Goal: Task Accomplishment & Management: Manage account settings

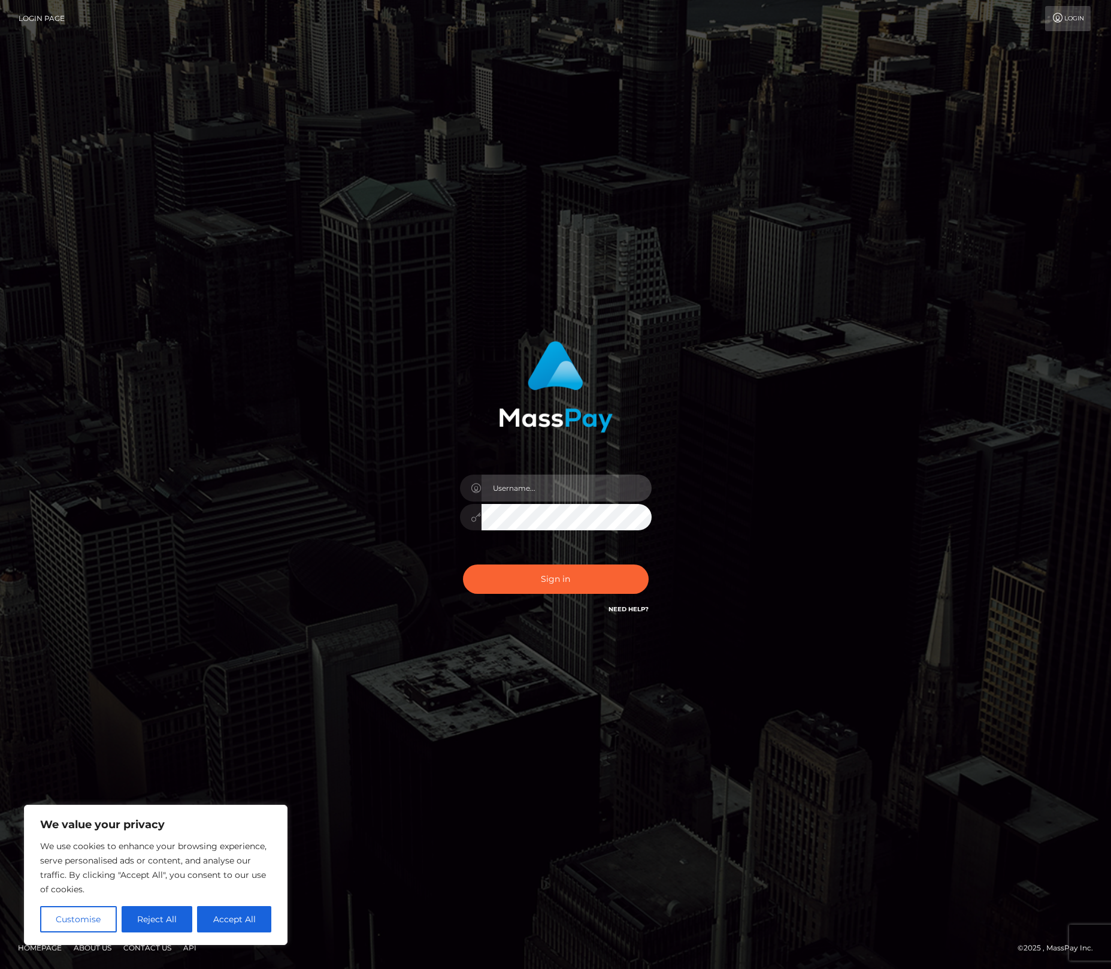
click at [569, 495] on input "text" at bounding box center [567, 488] width 170 height 27
type input "alexism"
click at [463, 564] on button "Sign in" at bounding box center [556, 578] width 186 height 29
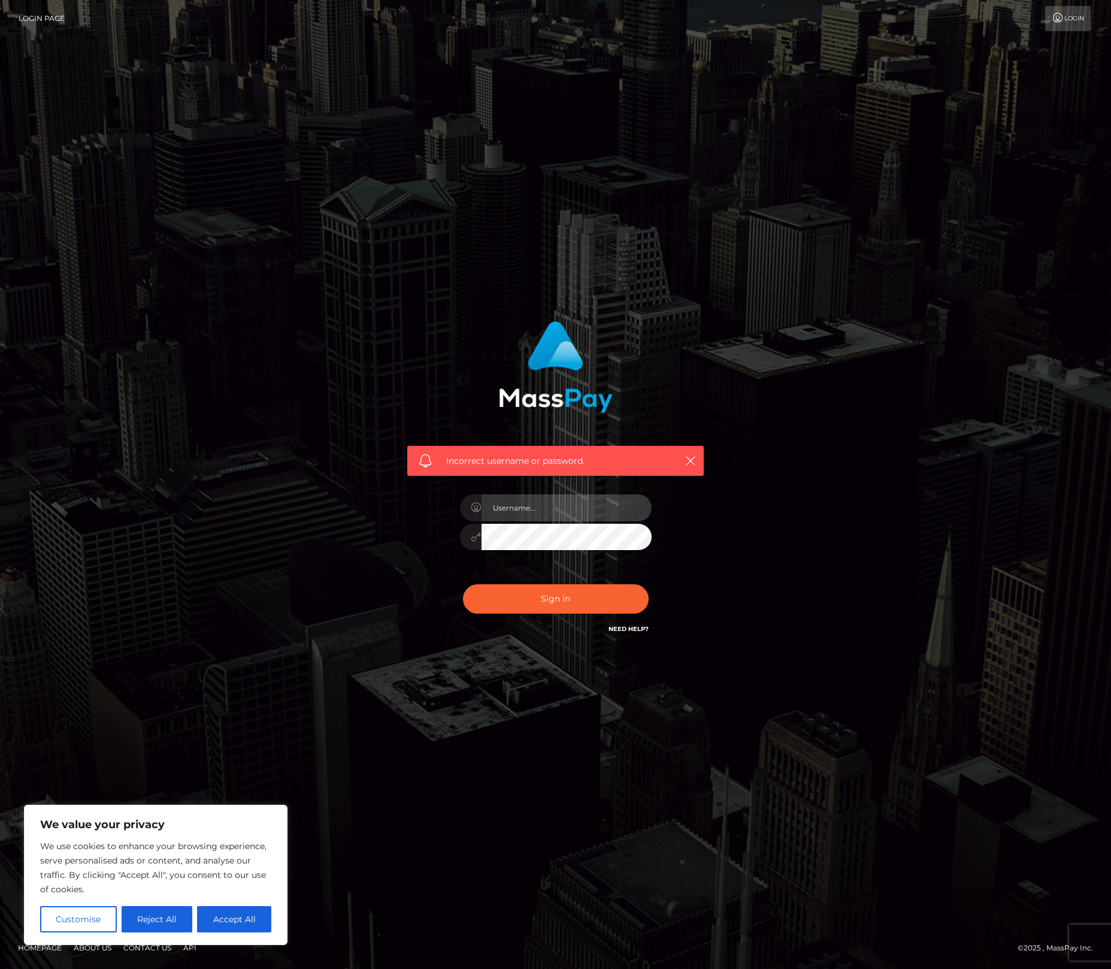
click at [563, 510] on input "text" at bounding box center [567, 507] width 170 height 27
type input "alexism"
click at [463, 584] on button "Sign in" at bounding box center [556, 598] width 186 height 29
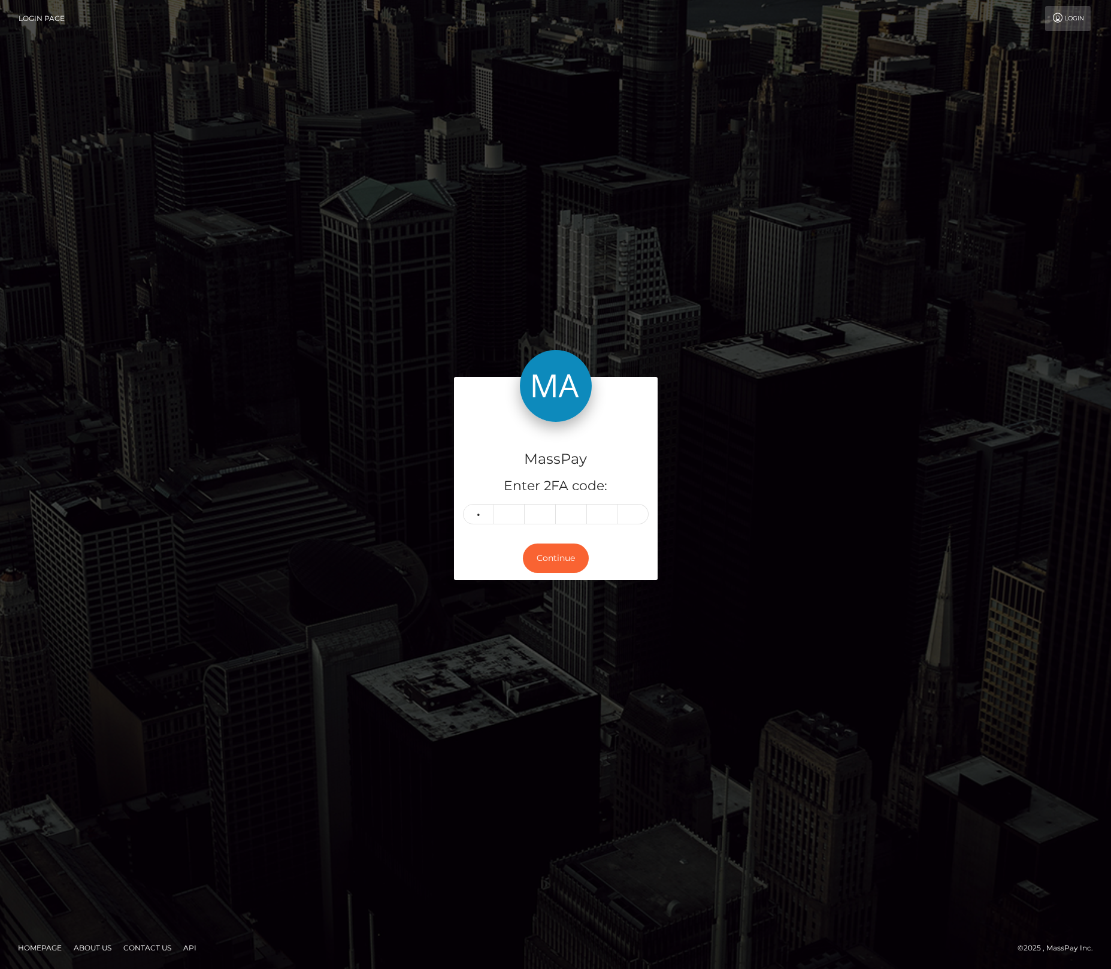
type input "2"
type input "0"
type input "3"
type input "5"
type input "0"
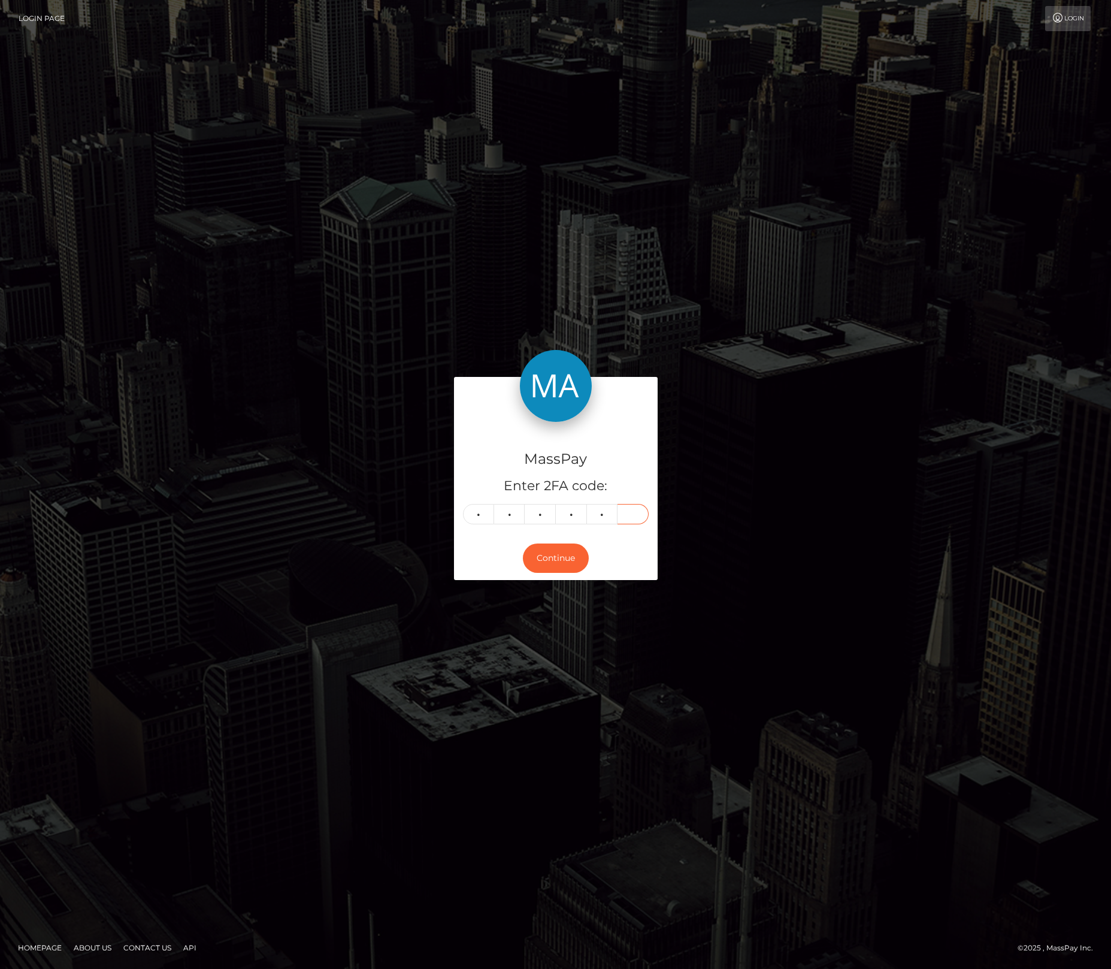
type input "1"
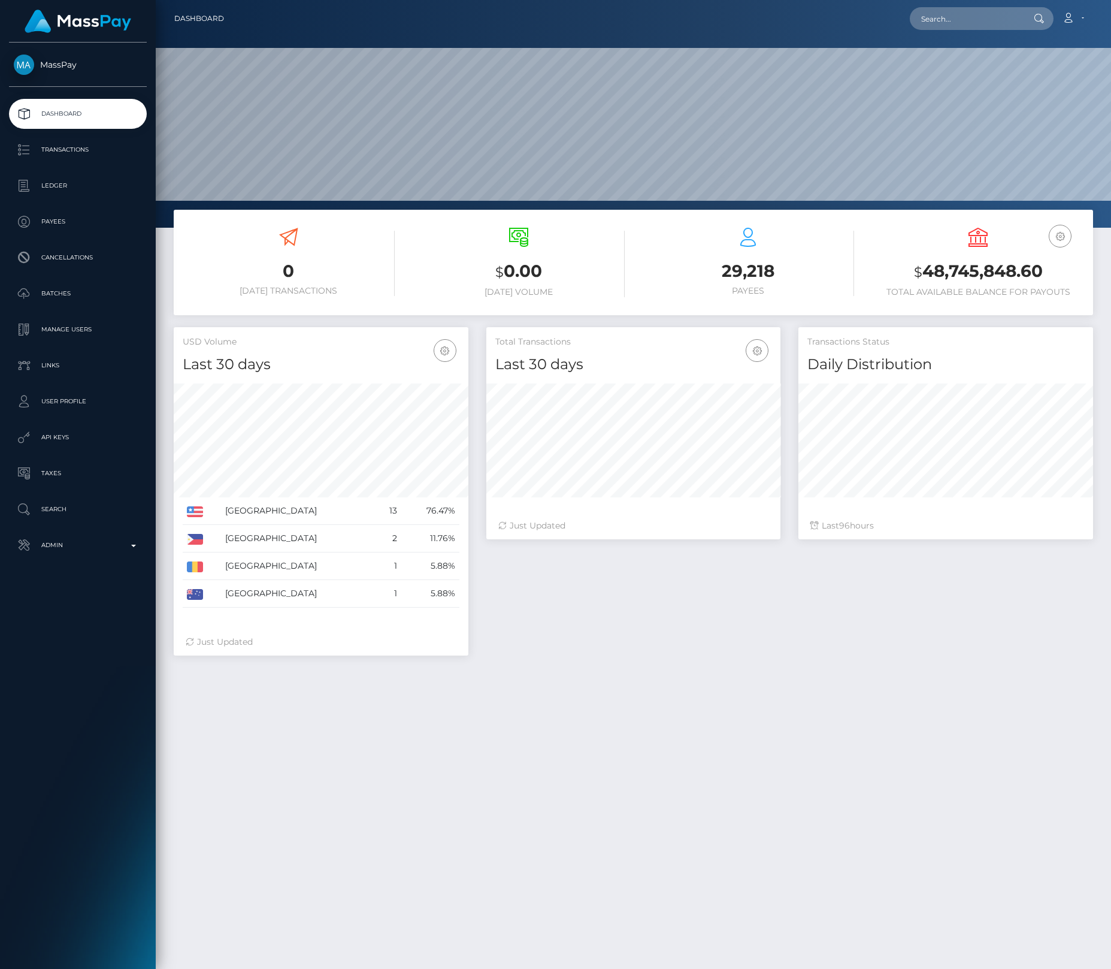
scroll to position [212, 295]
click at [960, 17] on input "text" at bounding box center [966, 18] width 113 height 23
paste input "ladyinyellowvt@gmail.com"
type input "ladyinyellowvt@gmail.com"
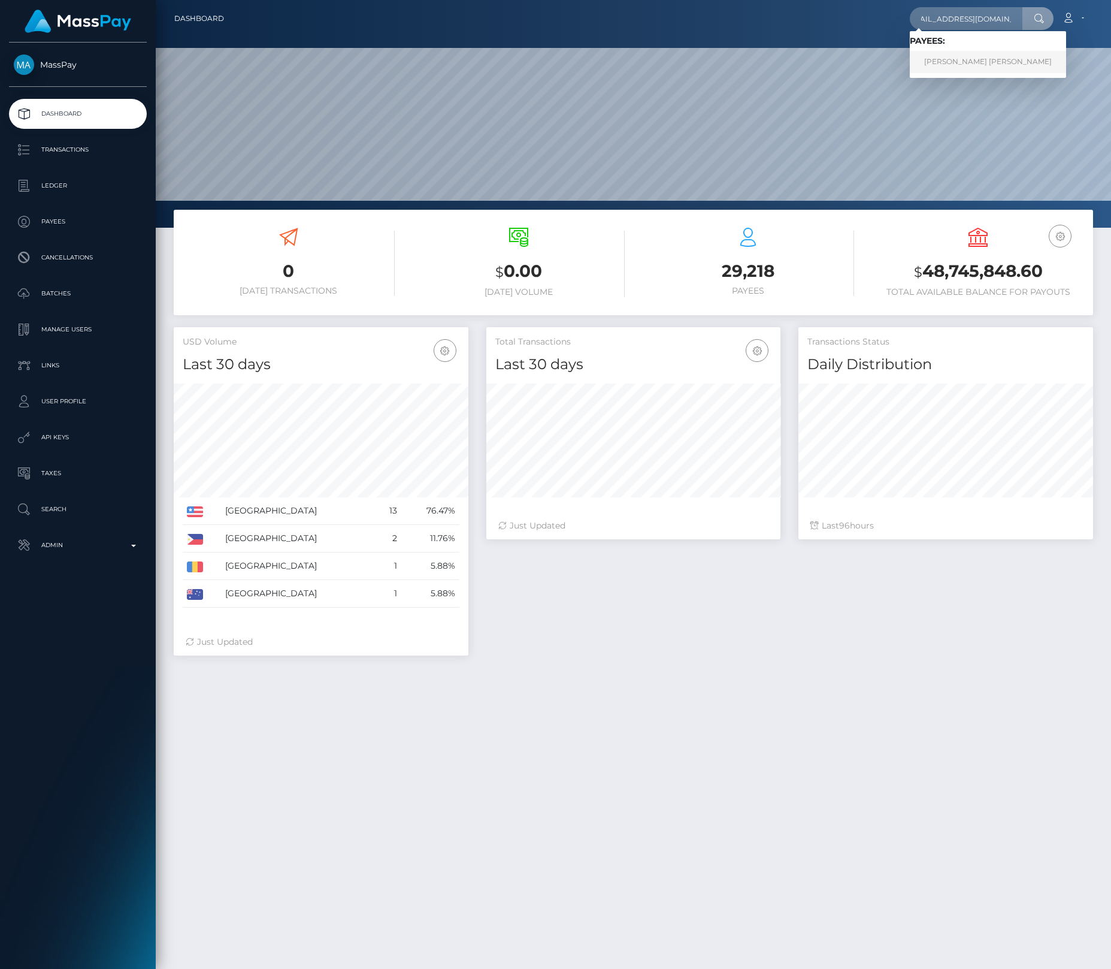
click at [973, 58] on link "GABRIELLE ELIZABETH MAKATURA" at bounding box center [988, 62] width 156 height 22
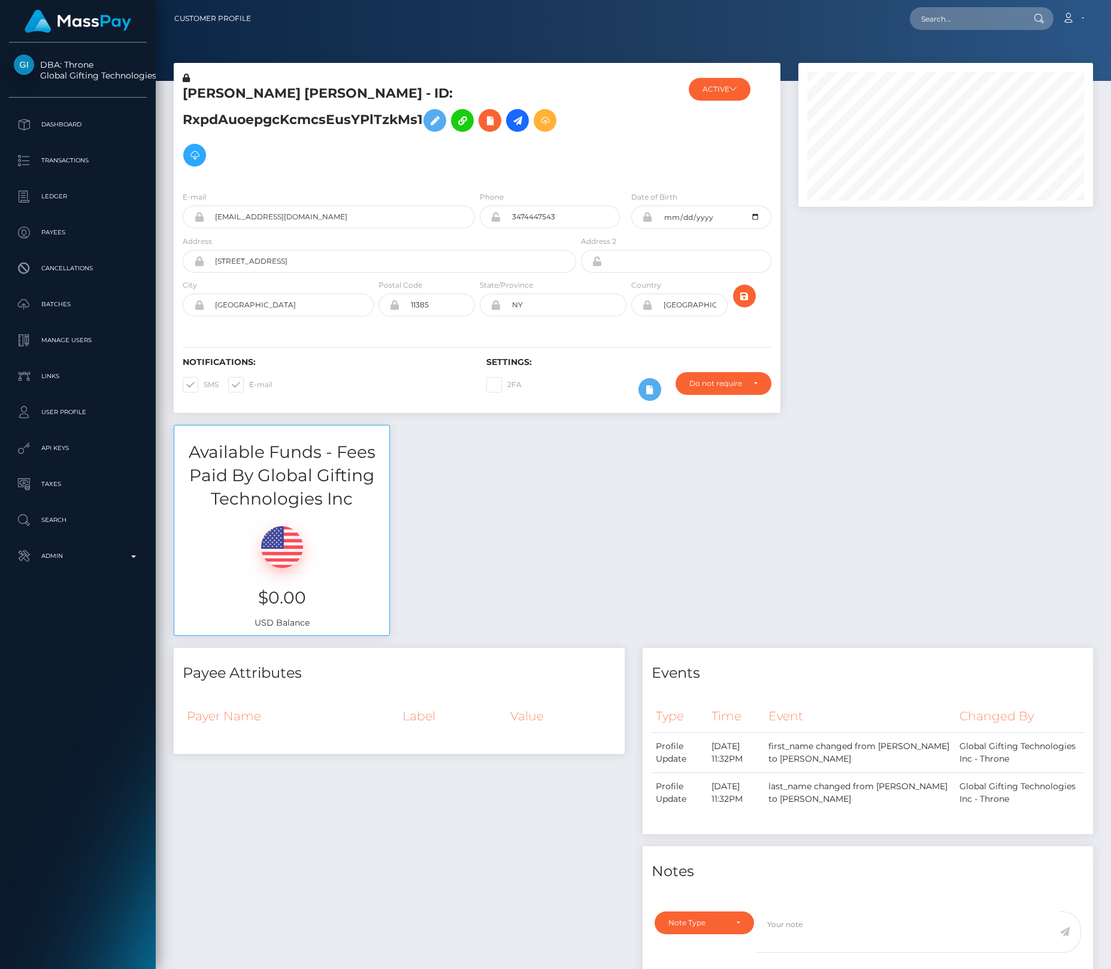
scroll to position [144, 295]
drag, startPoint x: 192, startPoint y: 383, endPoint x: 371, endPoint y: 343, distance: 183.6
click at [204, 383] on span at bounding box center [204, 384] width 0 height 9
click at [204, 383] on input "SMS" at bounding box center [208, 381] width 8 height 8
checkbox input "false"
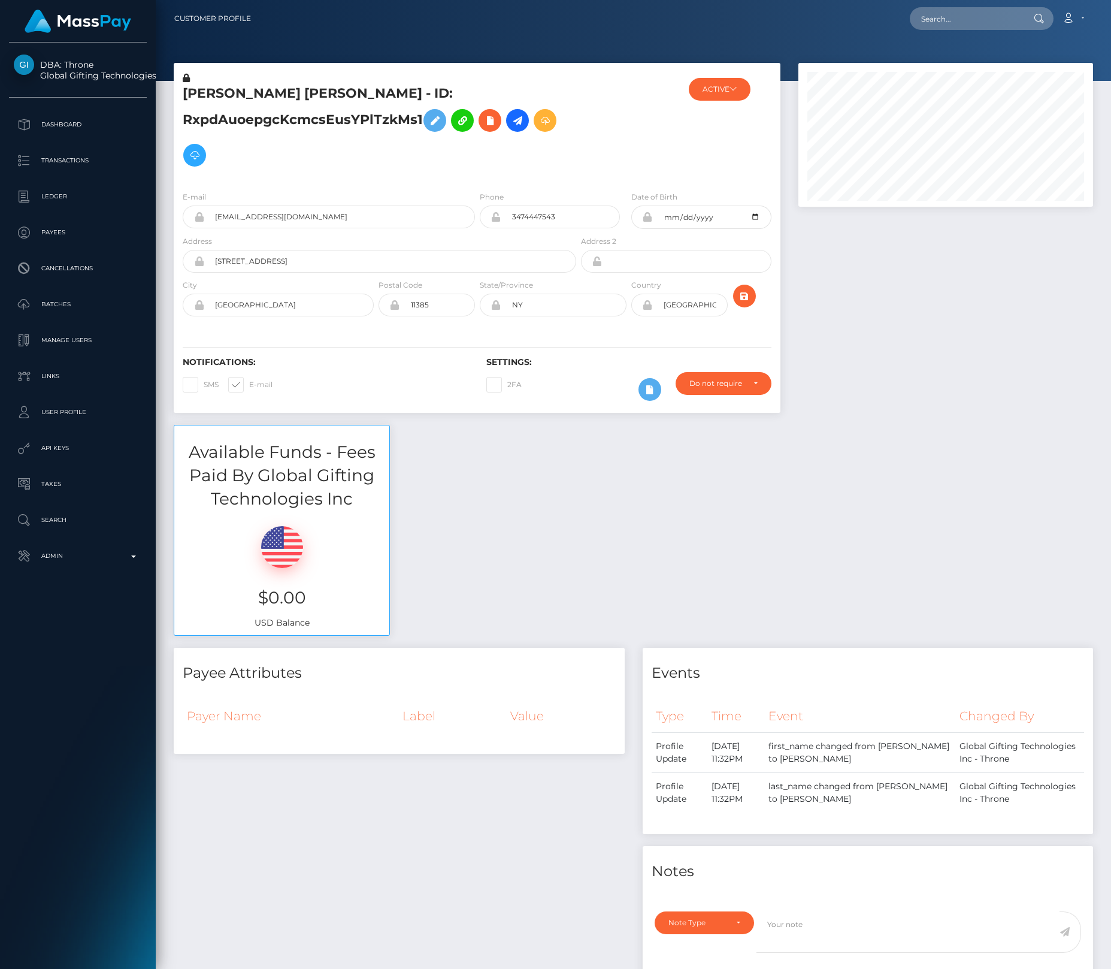
click at [249, 384] on span at bounding box center [249, 384] width 0 height 9
click at [249, 384] on input "E-mail" at bounding box center [253, 381] width 8 height 8
checkbox input "false"
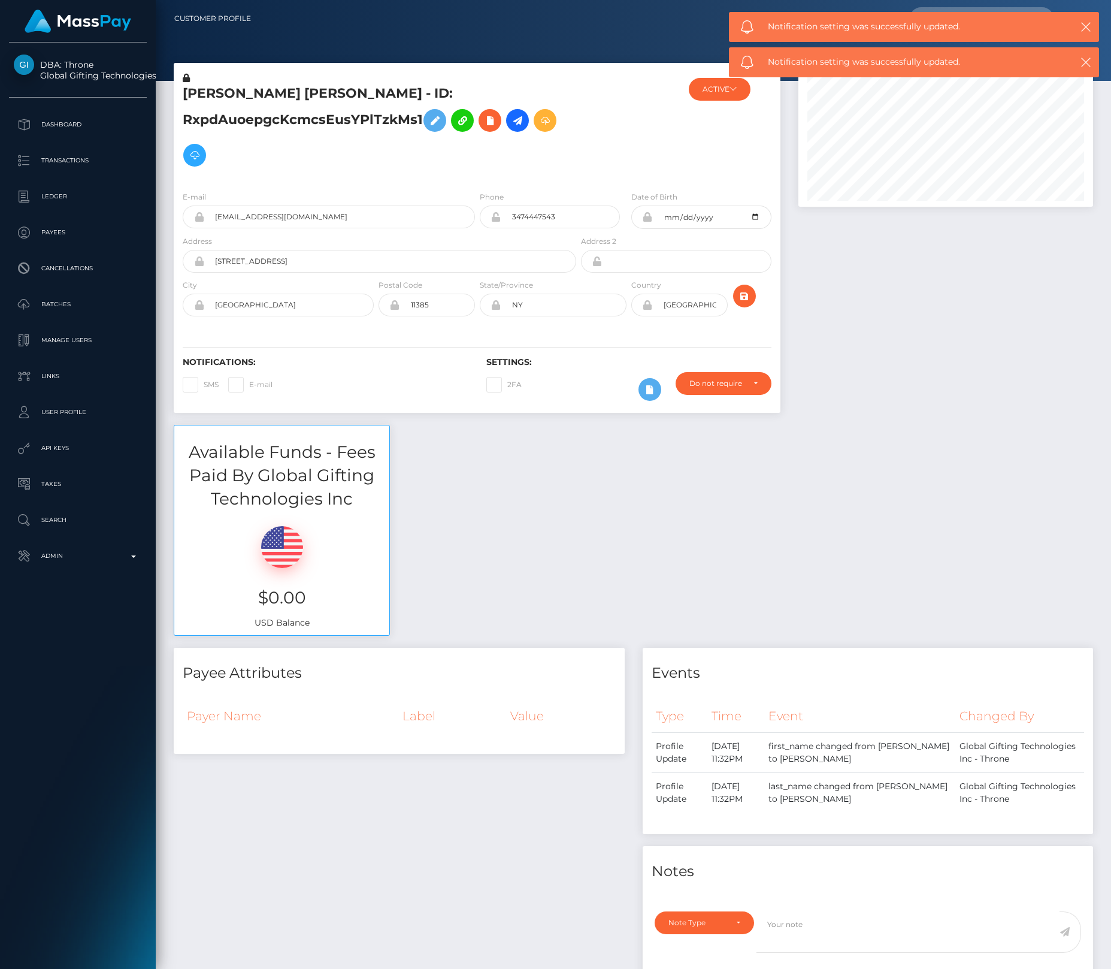
click at [466, 150] on h5 "GABRIELLE ELIZABETH MAKATURA - ID: RxpdAuoepgcKcmcsEusYPlTzkMs1" at bounding box center [376, 128] width 387 height 88
click at [712, 94] on button "ACTIVE" at bounding box center [720, 89] width 62 height 23
click at [728, 207] on div "ACTIVE" at bounding box center [739, 214] width 108 height 23
click at [733, 299] on link "CLOSED" at bounding box center [739, 297] width 108 height 22
select select "CLOSED"
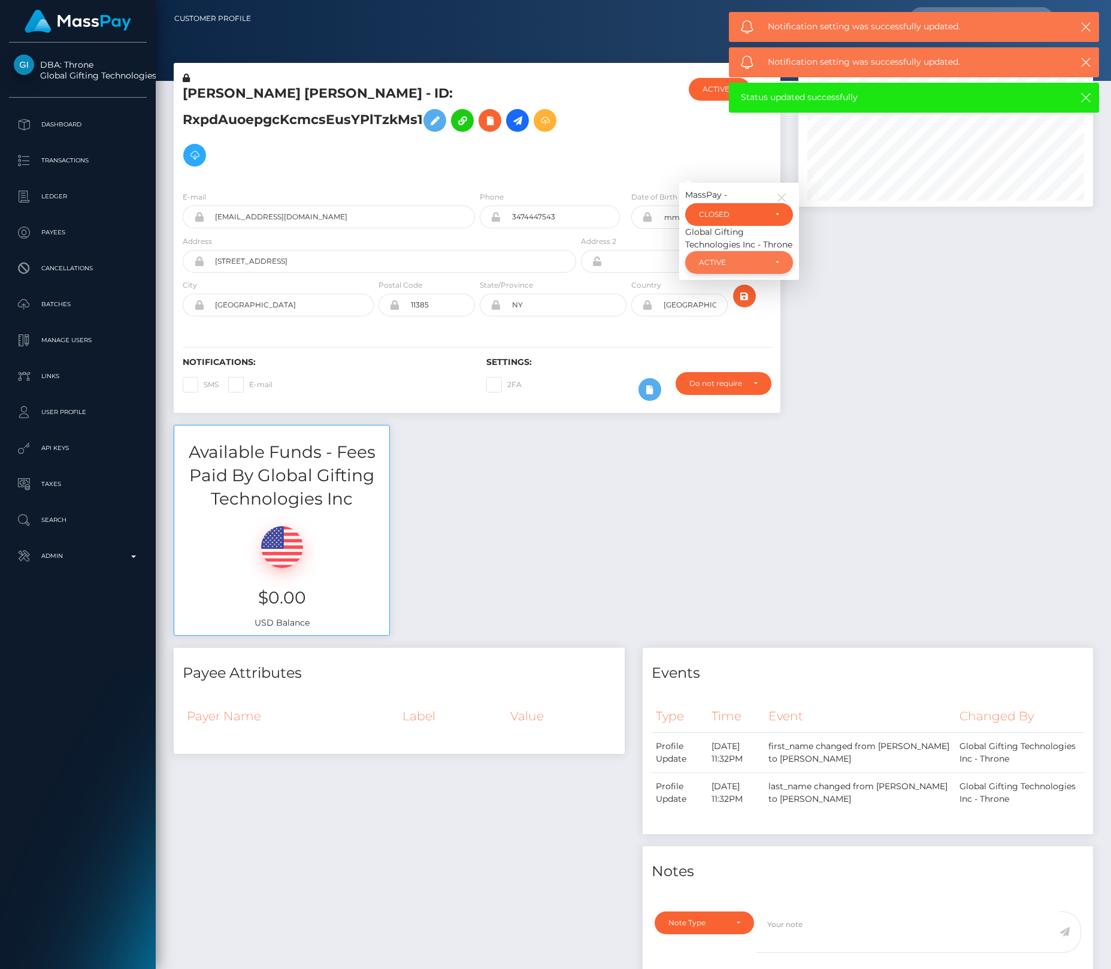
click at [771, 261] on div "ACTIVE" at bounding box center [739, 263] width 80 height 10
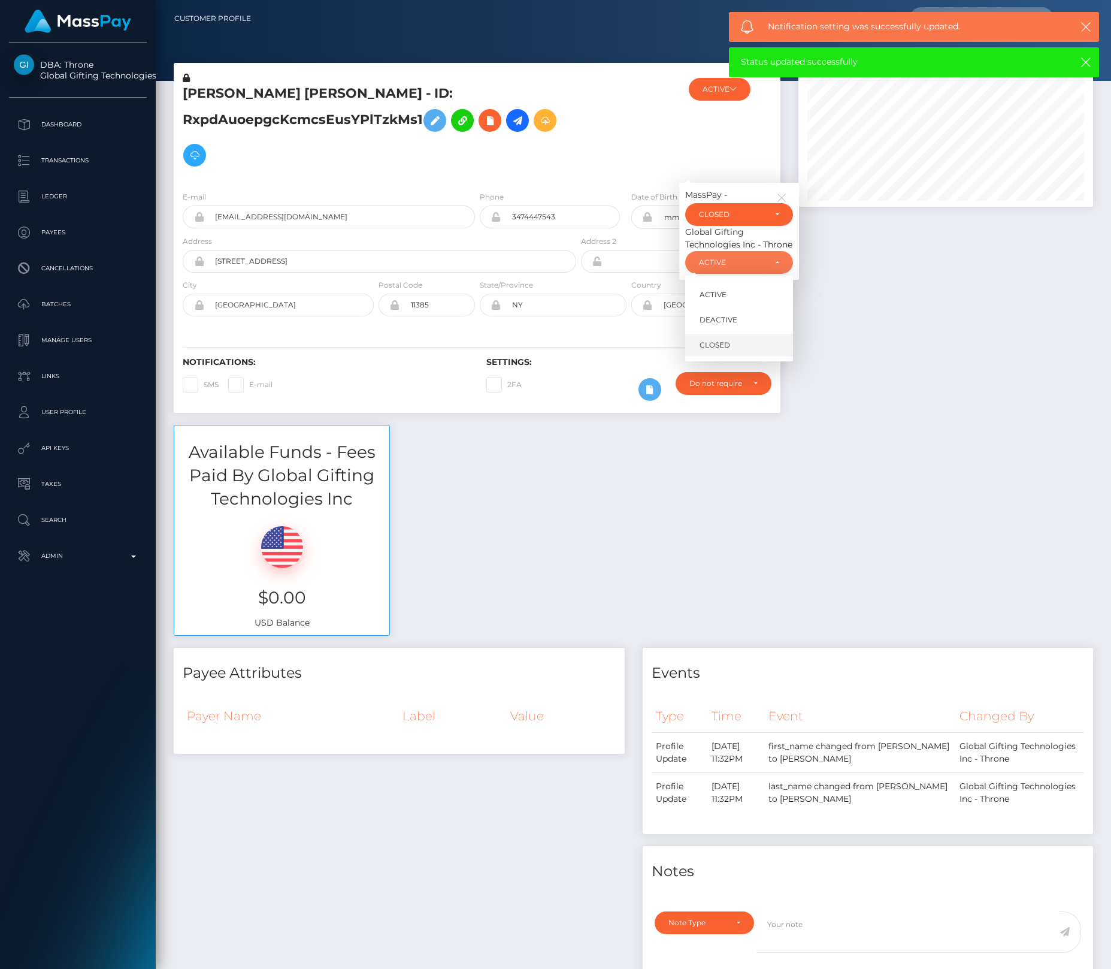
click at [742, 340] on link "CLOSED" at bounding box center [739, 345] width 108 height 22
select select "CLOSED"
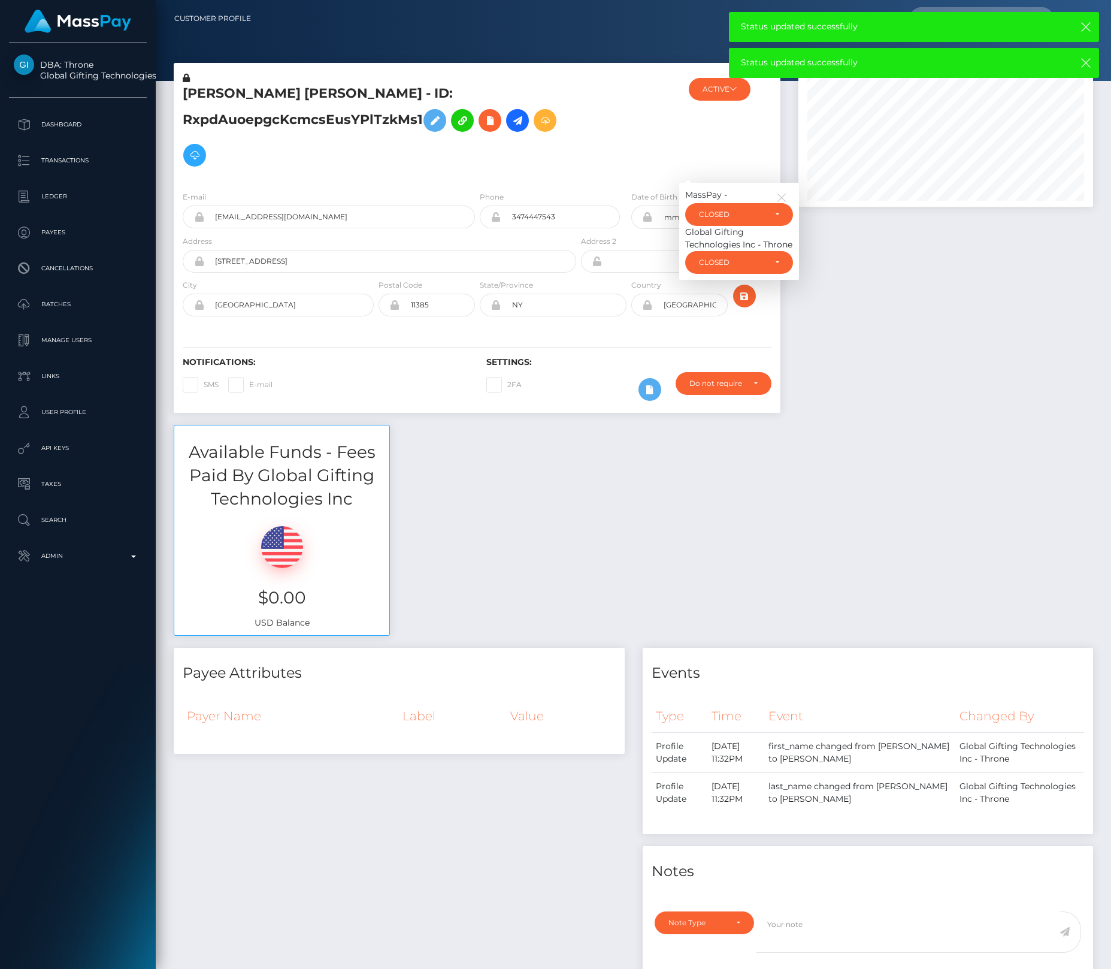
drag, startPoint x: 600, startPoint y: 144, endPoint x: 447, endPoint y: 138, distance: 153.5
click at [600, 144] on div at bounding box center [629, 127] width 101 height 110
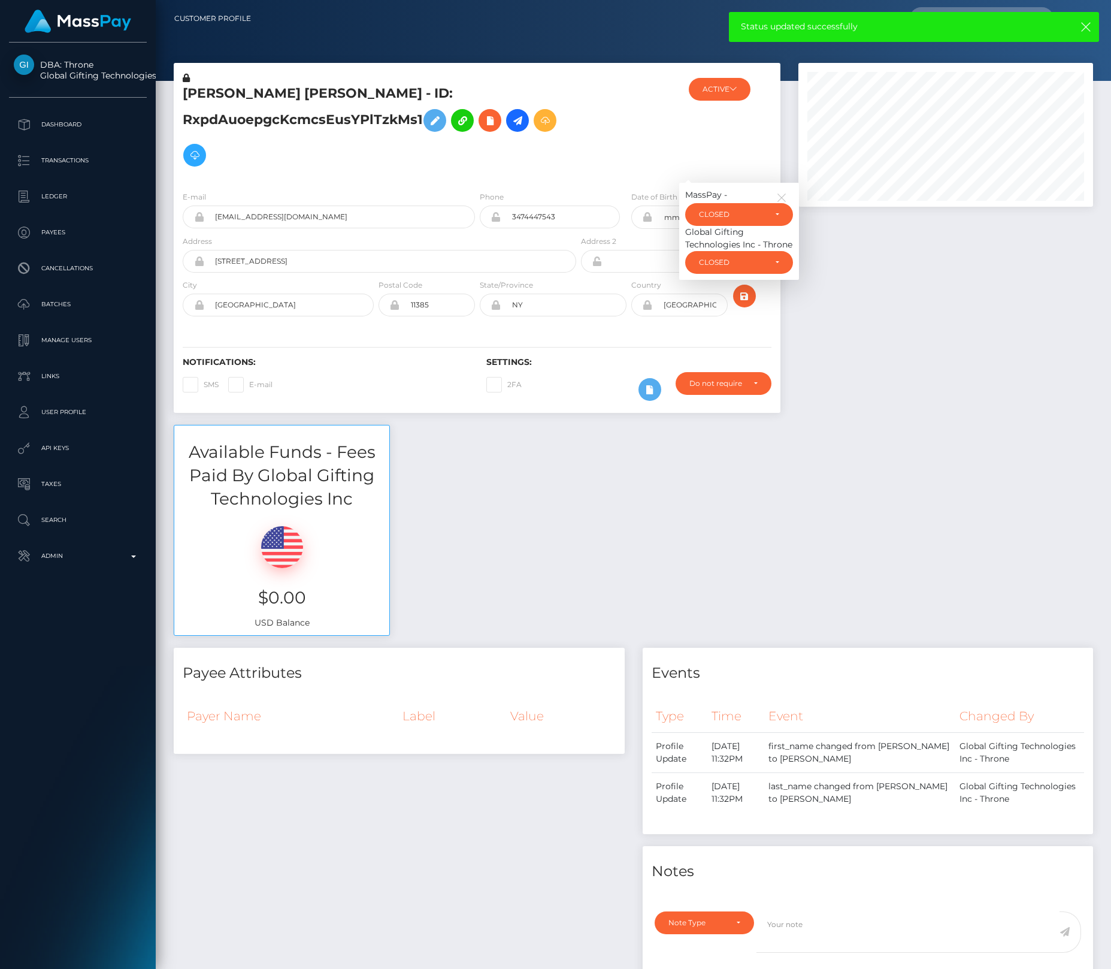
click at [188, 80] on icon at bounding box center [186, 78] width 7 height 8
click at [433, 113] on icon at bounding box center [435, 120] width 14 height 15
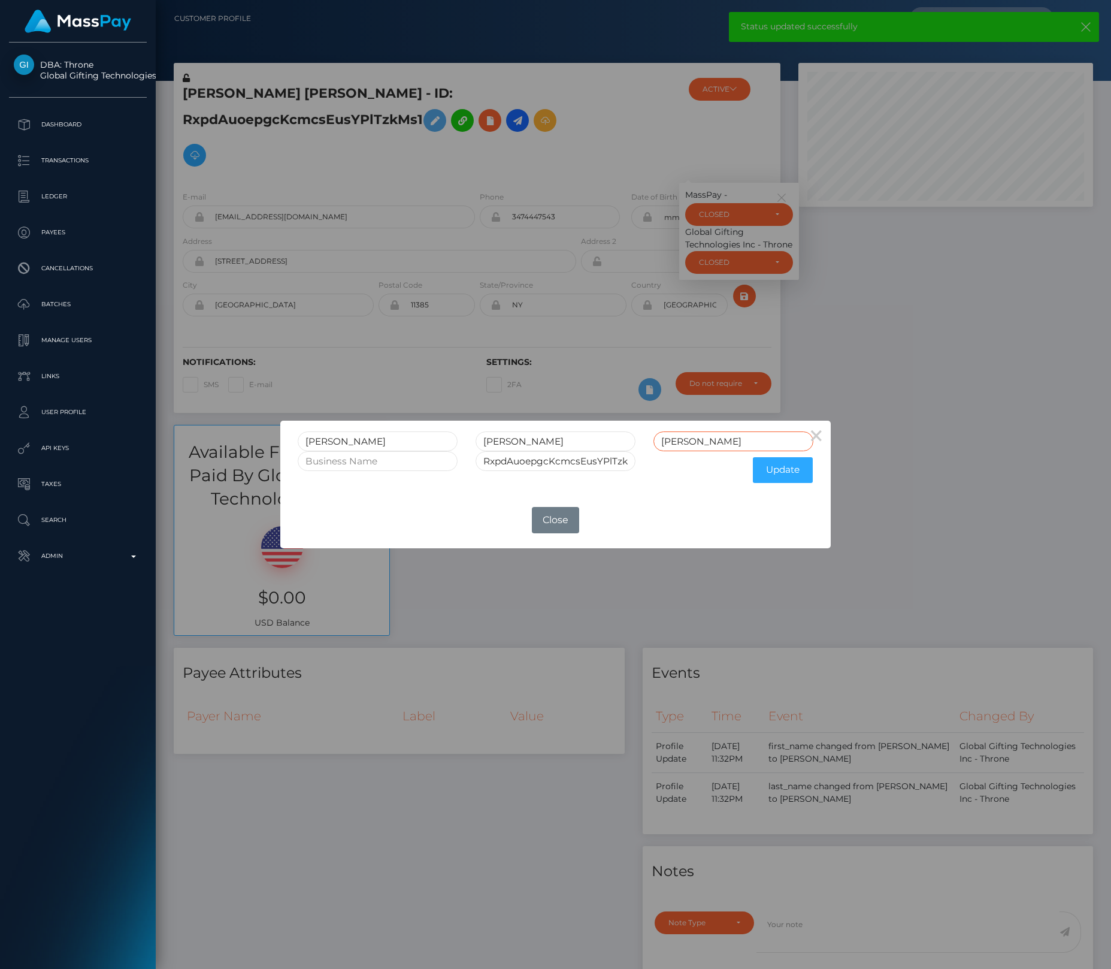
click at [751, 439] on input "[PERSON_NAME]" at bounding box center [734, 441] width 160 height 20
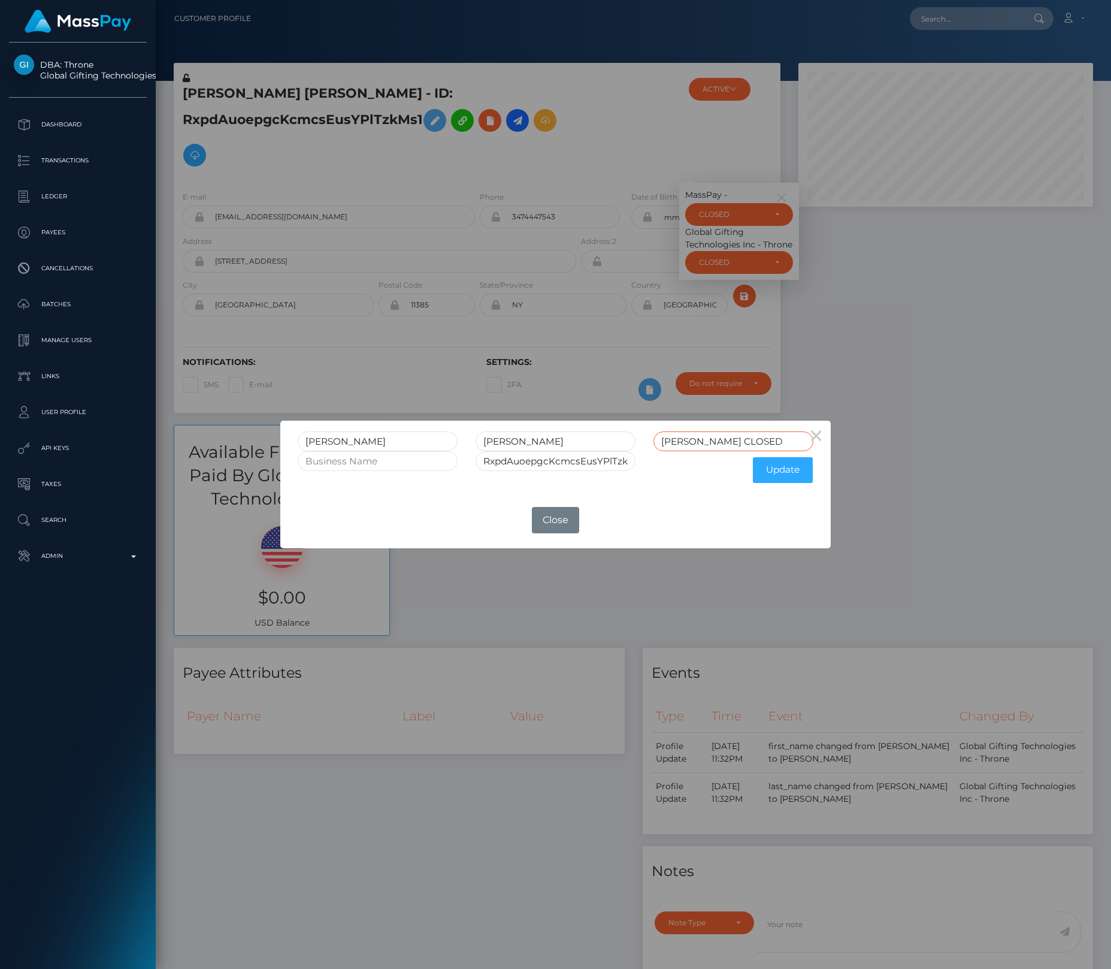
type input "MAKATURA CLOSED"
click at [618, 461] on input "RxpdAuoepgcKcmcsEusYPlTzkMs1" at bounding box center [556, 461] width 160 height 20
type input "RxpdAuoepgcKcmcsEusYPlTzkMs1 CLOSED"
click at [788, 473] on button "Update" at bounding box center [783, 470] width 60 height 26
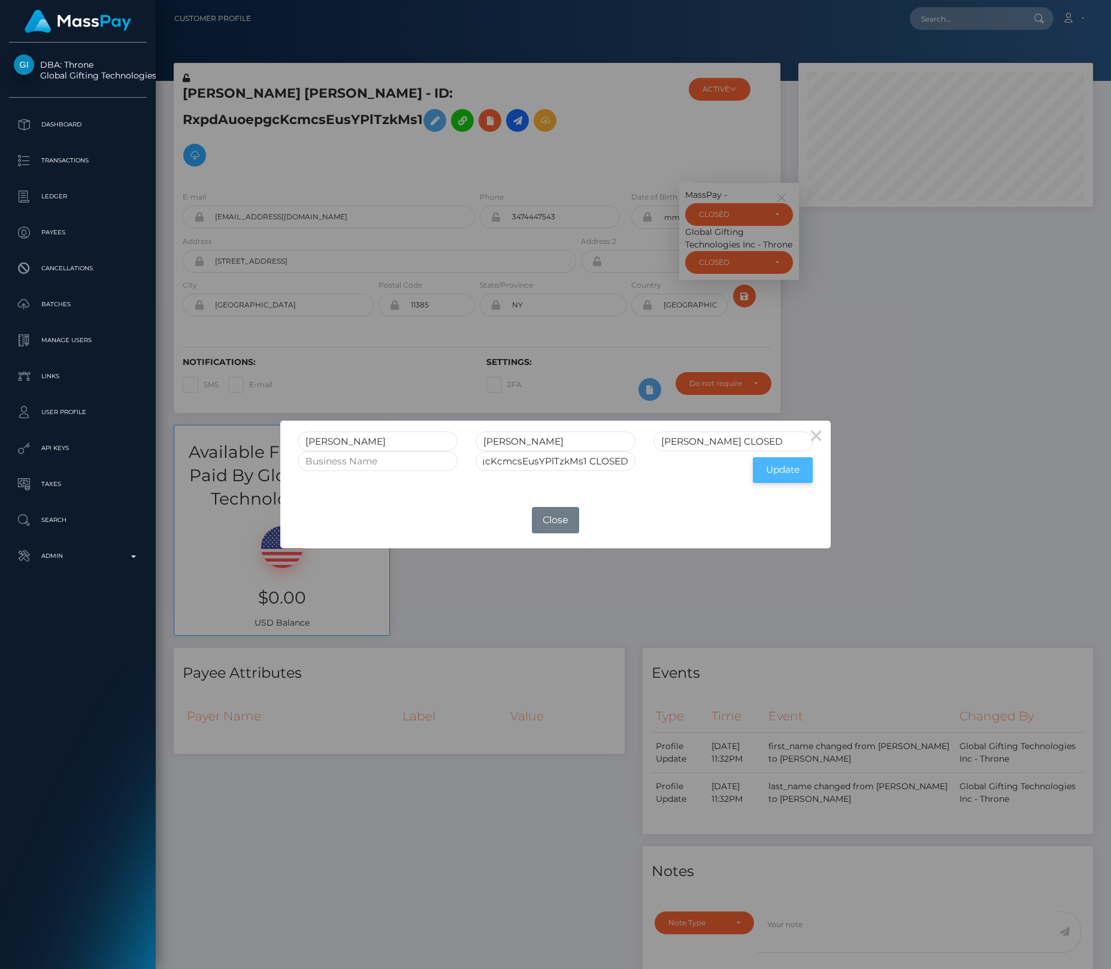
scroll to position [0, 0]
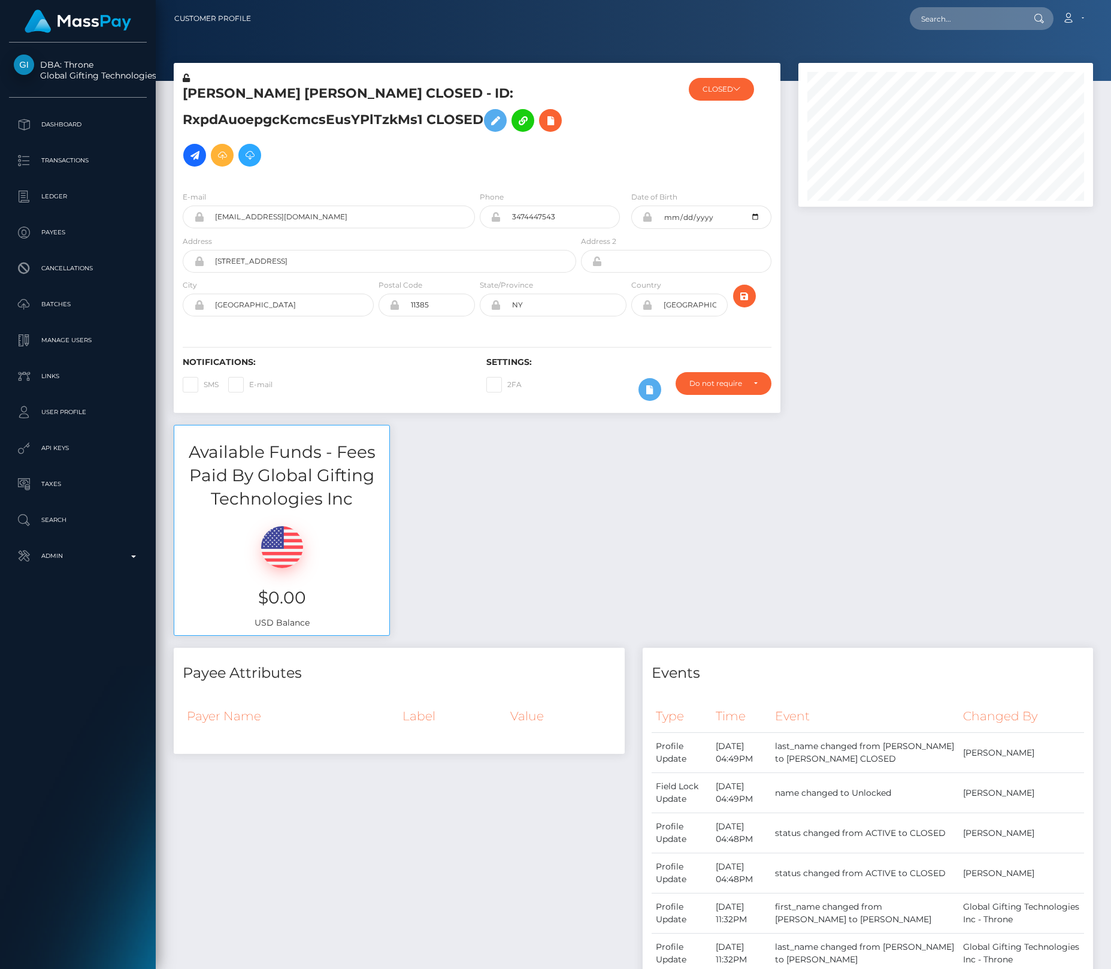
scroll to position [144, 295]
click at [184, 78] on icon at bounding box center [186, 78] width 7 height 8
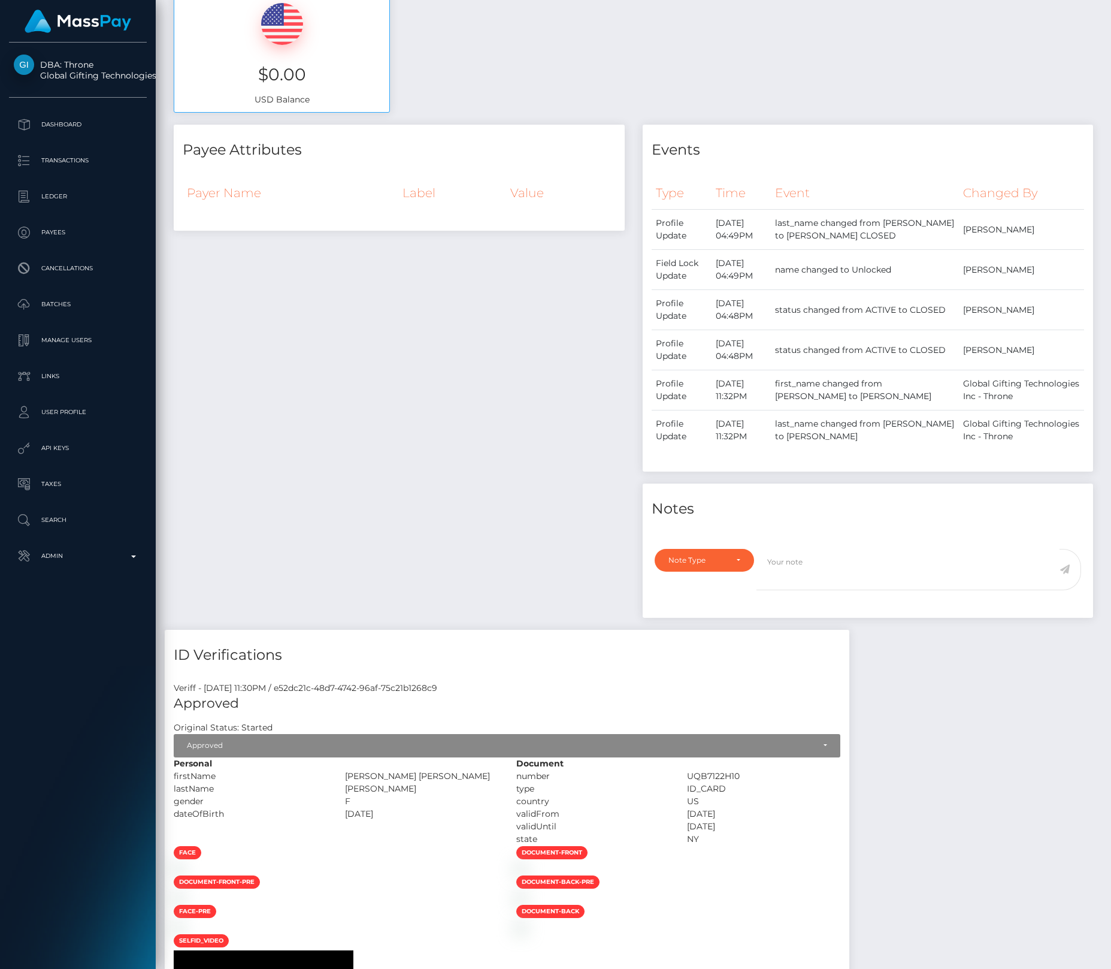
scroll to position [552, 0]
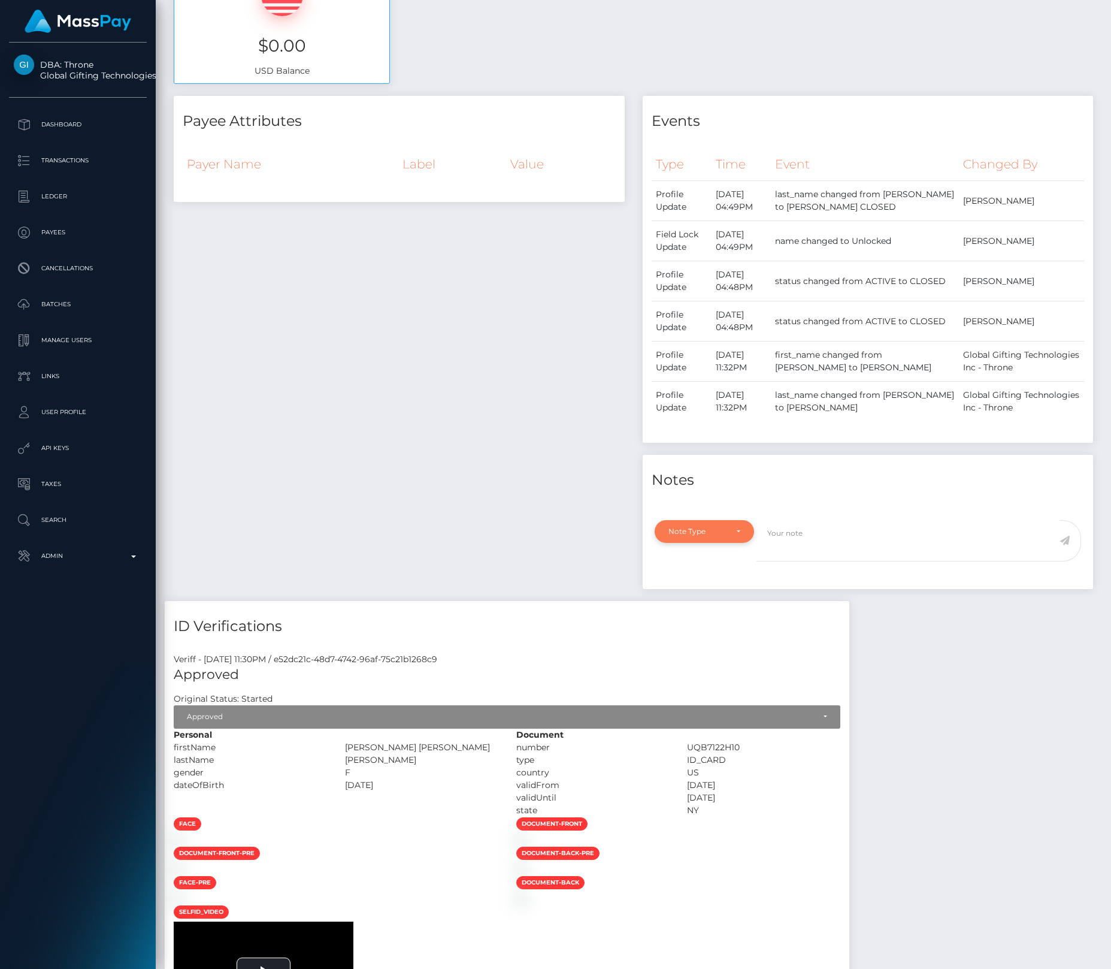
click at [712, 533] on div "Note Type" at bounding box center [698, 532] width 59 height 10
click at [702, 636] on link "General" at bounding box center [705, 640] width 100 height 22
select select "GENERAL"
click at [798, 537] on textarea at bounding box center [908, 540] width 303 height 41
type textarea "Account closed at user's request via [EMAIL_ADDRESS][DOMAIN_NAME]. **User reque…"
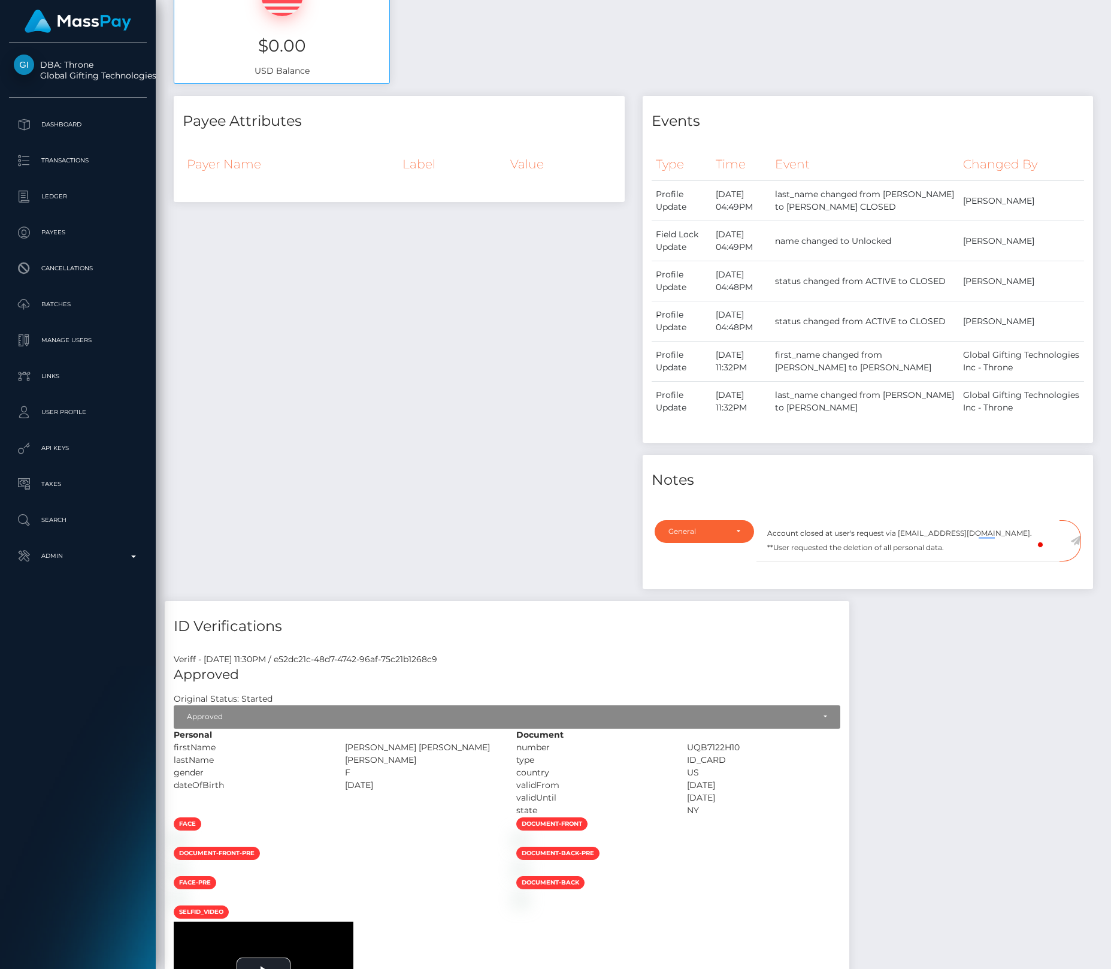
click at [1073, 542] on icon at bounding box center [1076, 541] width 10 height 10
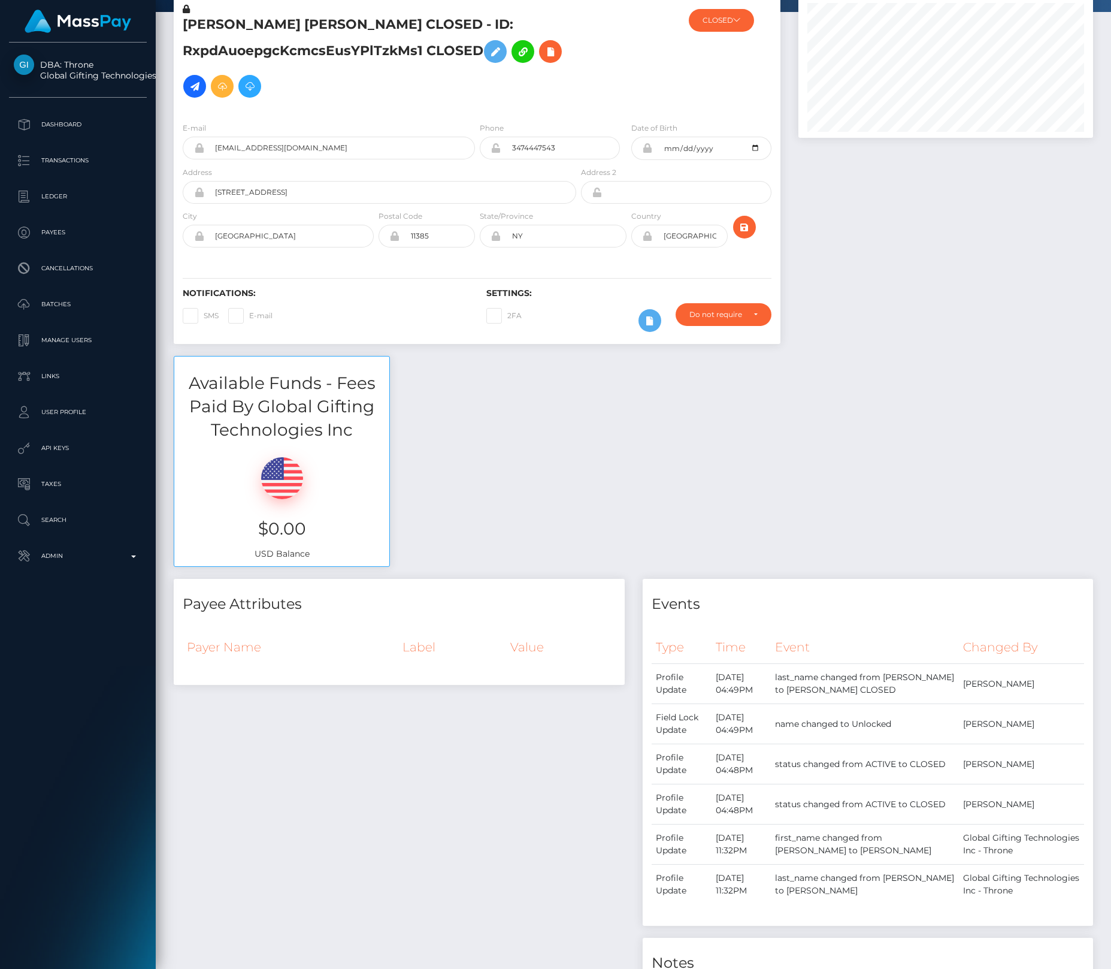
scroll to position [58, 0]
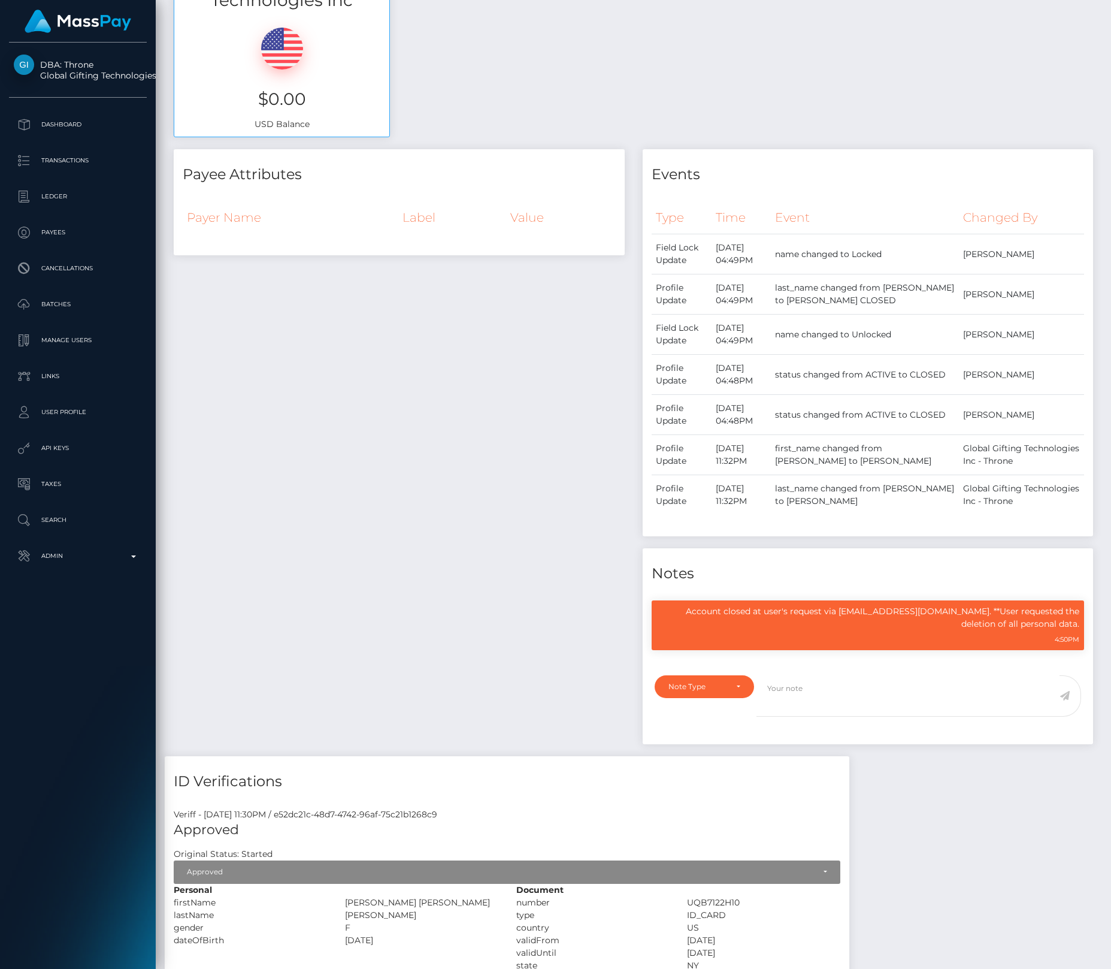
scroll to position [144, 295]
